Goal: Task Accomplishment & Management: Manage account settings

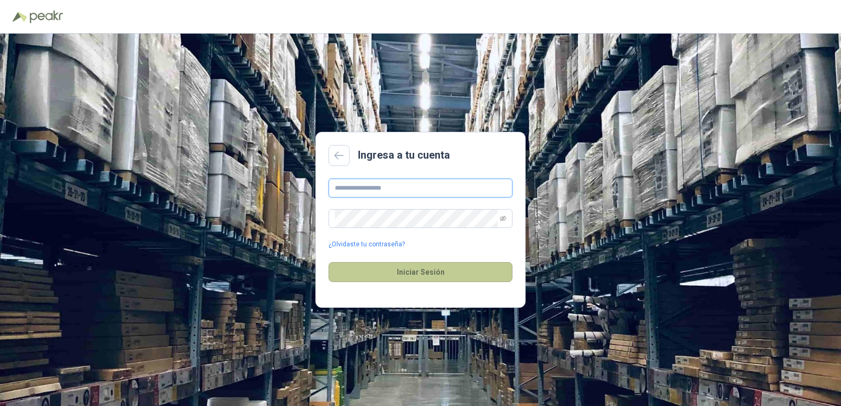
type input "**********"
click at [450, 265] on button "Iniciar Sesión" at bounding box center [420, 272] width 184 height 20
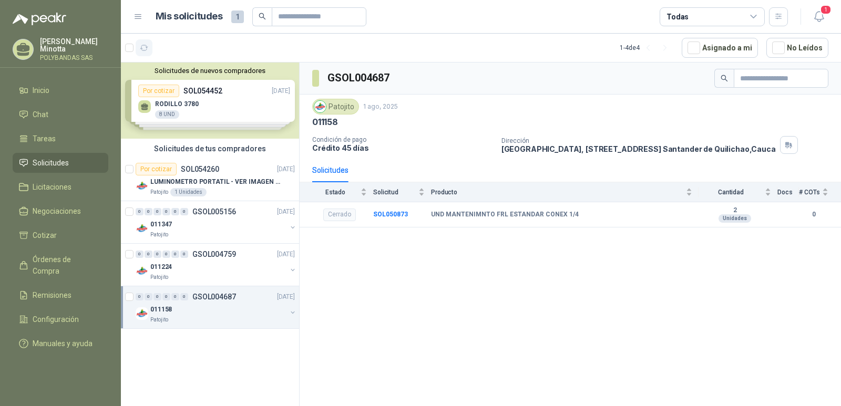
click at [148, 48] on icon "button" at bounding box center [144, 48] width 9 height 9
click at [211, 71] on button "Solicitudes de nuevos compradores" at bounding box center [210, 71] width 170 height 8
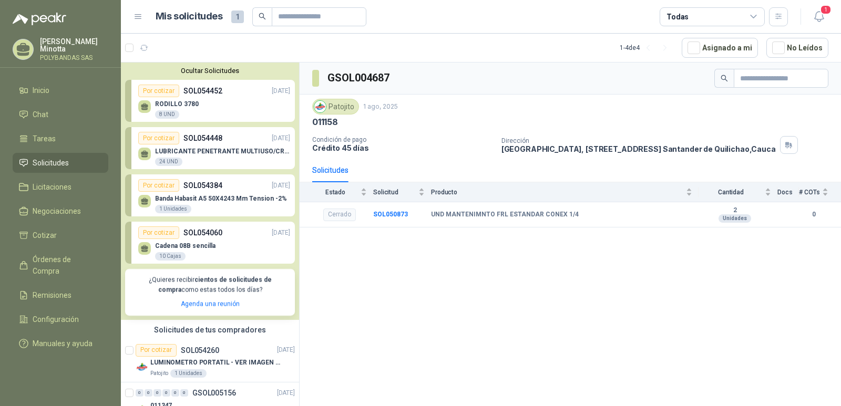
click at [211, 71] on button "Ocultar Solicitudes" at bounding box center [210, 71] width 170 height 8
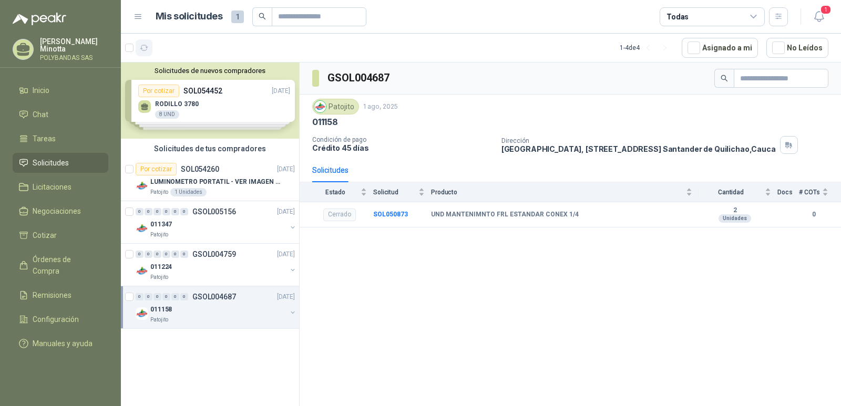
click at [144, 50] on icon "button" at bounding box center [144, 47] width 8 height 5
click at [189, 49] on icon "button" at bounding box center [191, 48] width 9 height 9
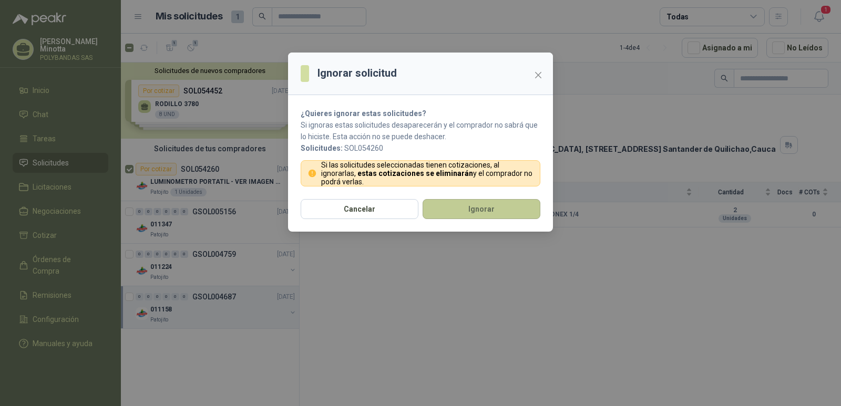
click at [505, 214] on button "Ignorar" at bounding box center [481, 209] width 118 height 20
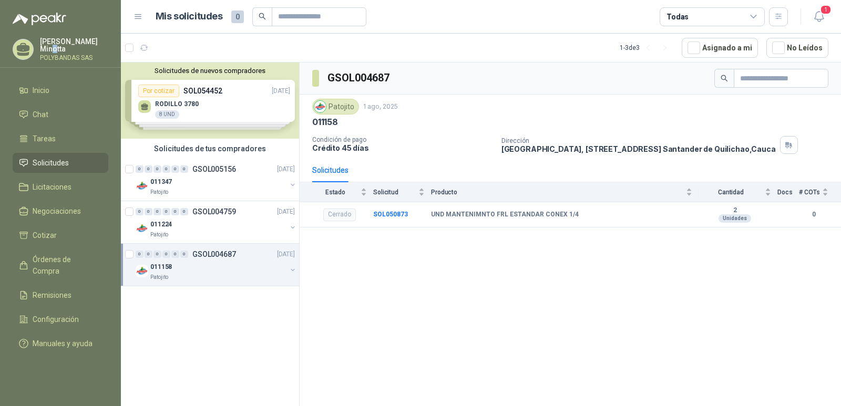
click at [55, 49] on p "Solanyi [PERSON_NAME]" at bounding box center [74, 45] width 68 height 15
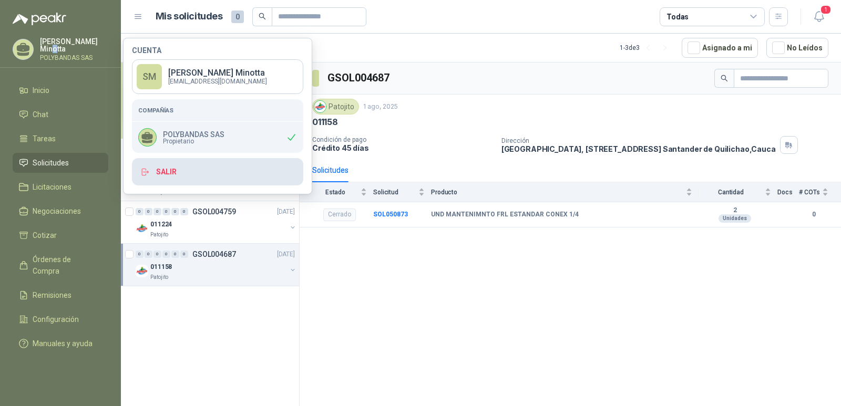
click at [257, 182] on button "Salir" at bounding box center [217, 171] width 171 height 27
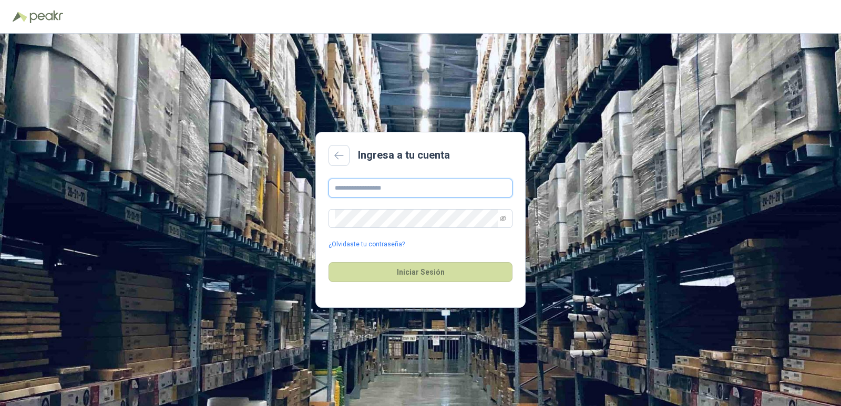
type input "**********"
